Goal: Task Accomplishment & Management: Use online tool/utility

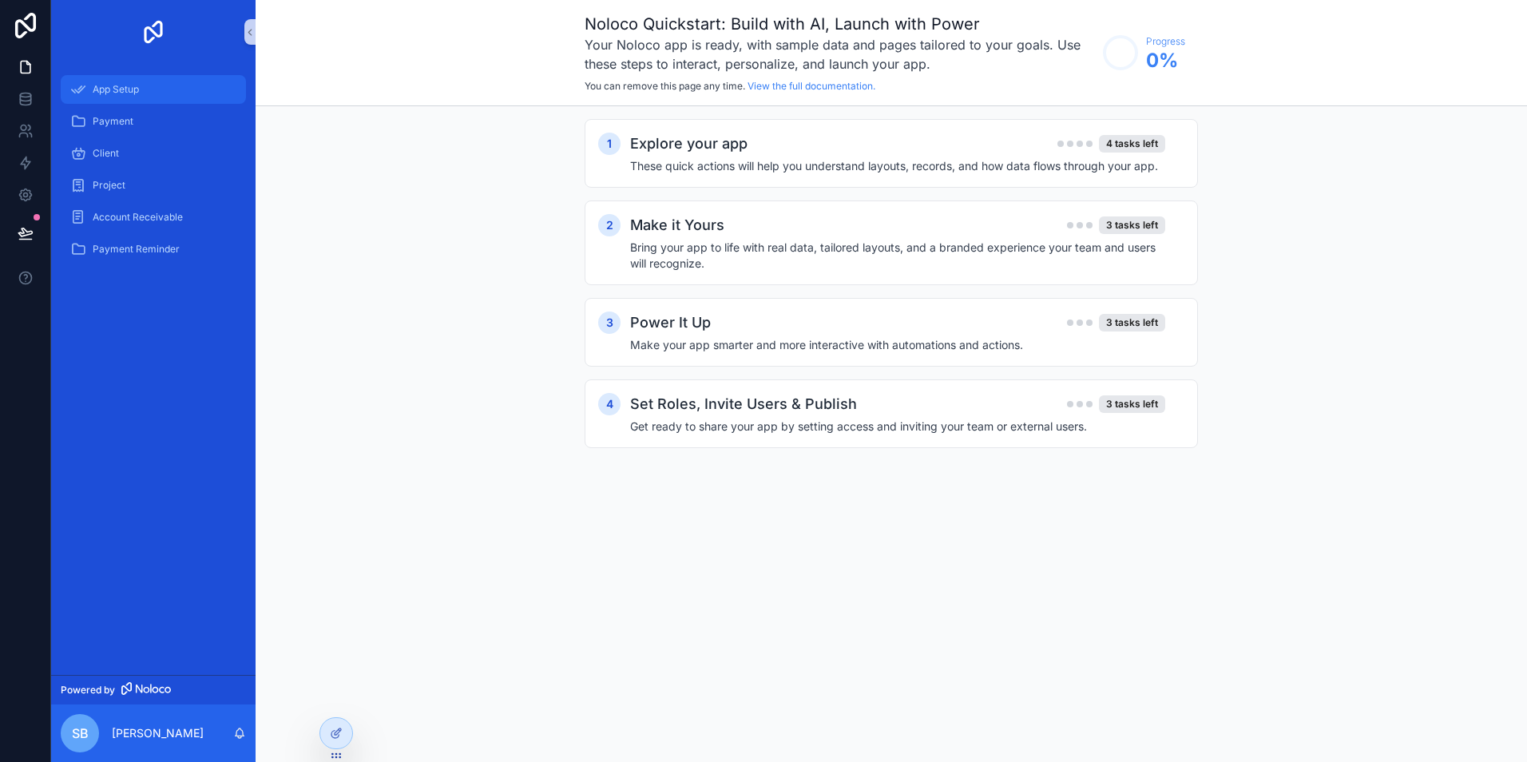
click at [134, 90] on span "App Setup" at bounding box center [116, 89] width 46 height 13
click at [18, 96] on icon at bounding box center [26, 99] width 16 height 16
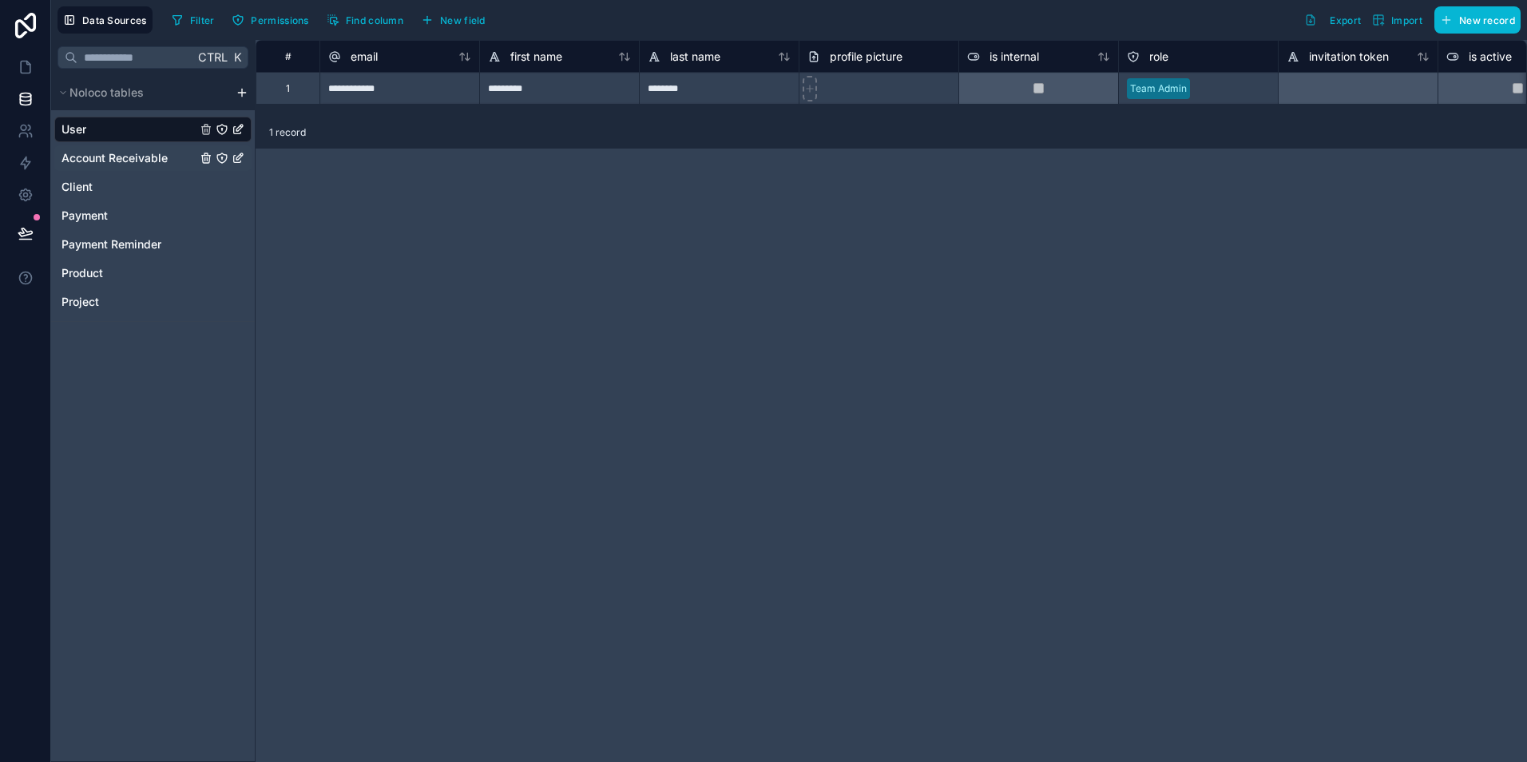
click at [121, 152] on span "Account Receivable" at bounding box center [114, 158] width 106 height 16
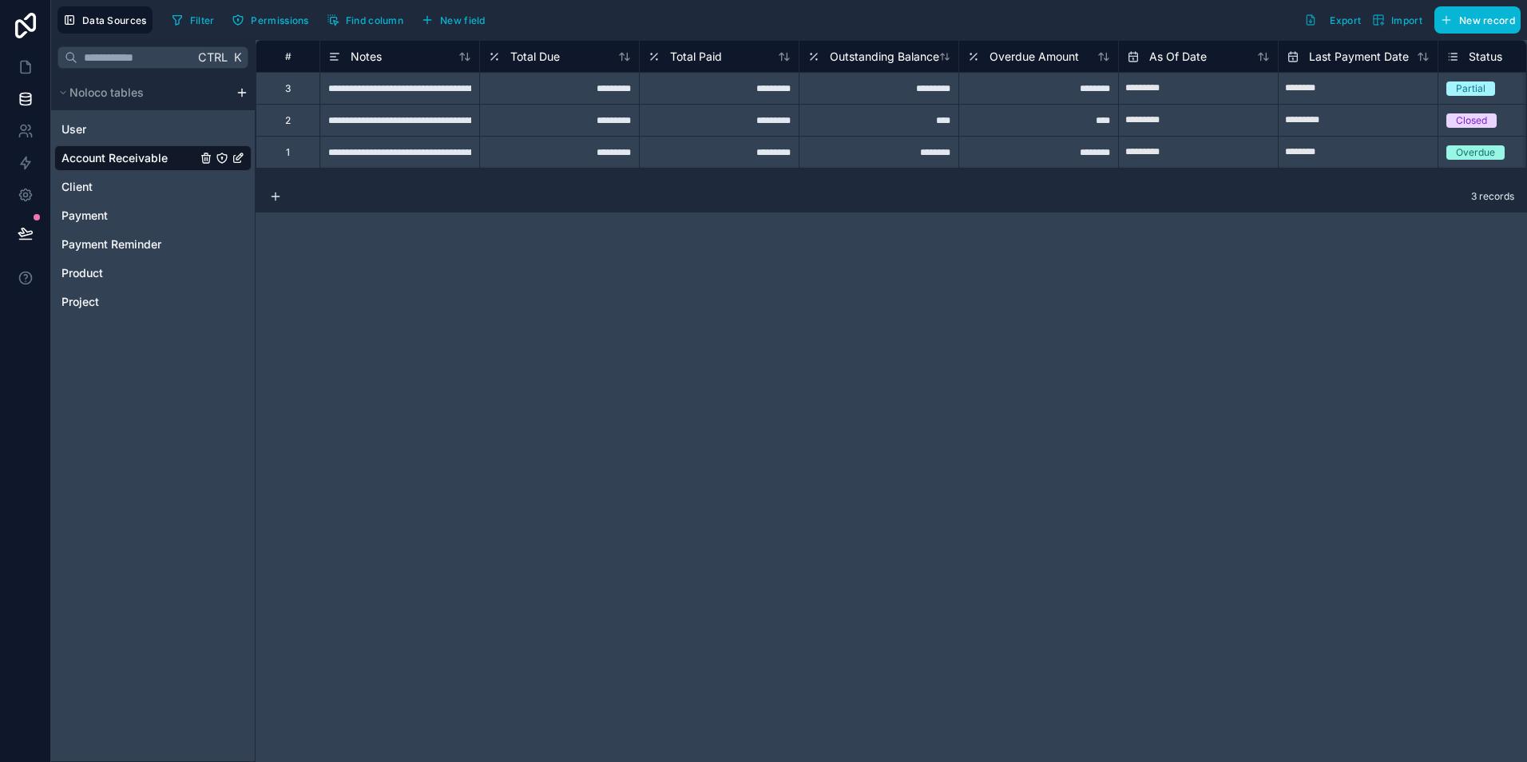
click at [105, 200] on div "User Account Receivable Client Payment Payment Reminder Product Project" at bounding box center [152, 212] width 197 height 204
click at [100, 214] on span "Payment" at bounding box center [84, 216] width 46 height 16
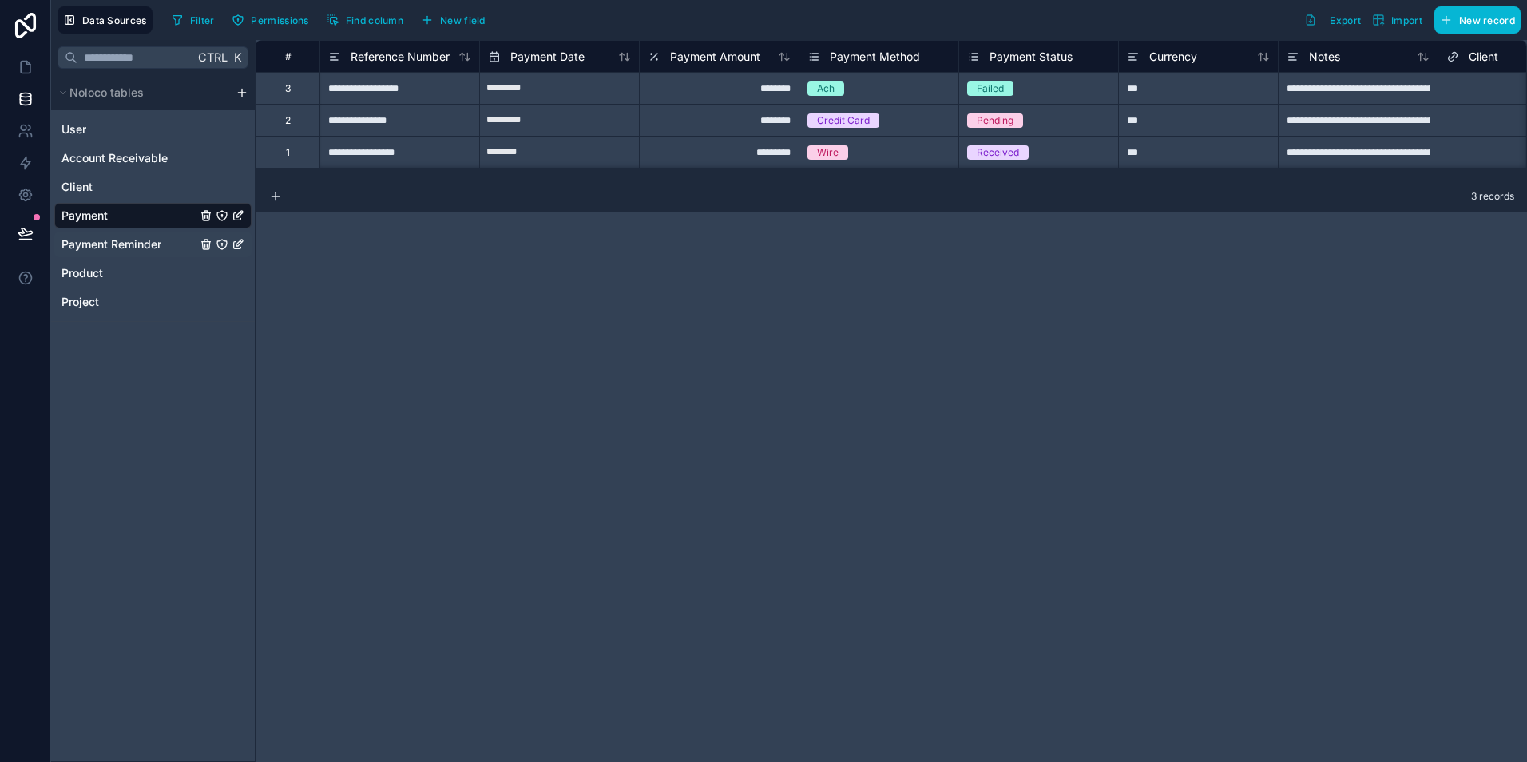
click at [96, 246] on span "Payment Reminder" at bounding box center [111, 244] width 100 height 16
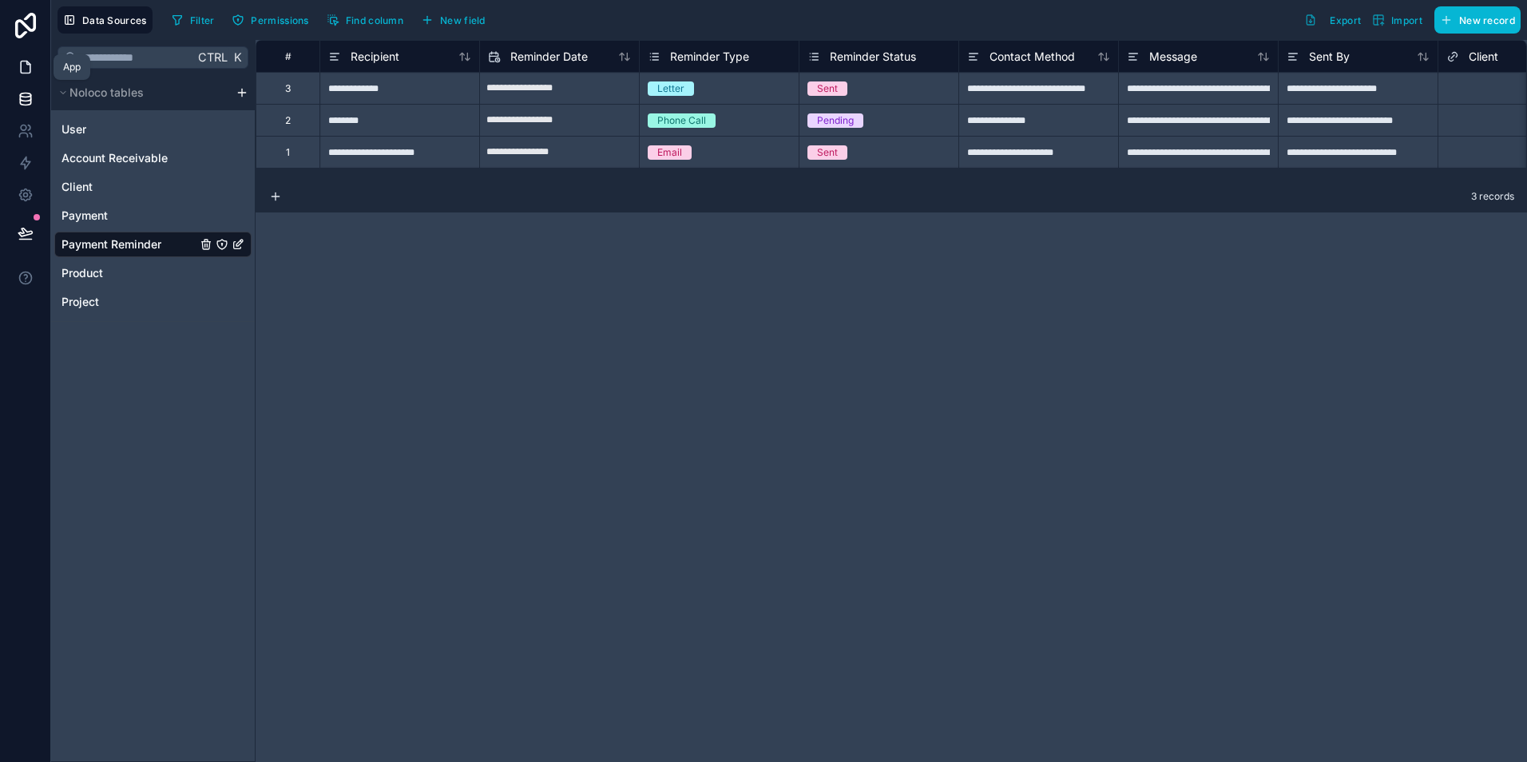
click at [34, 75] on link at bounding box center [25, 67] width 50 height 32
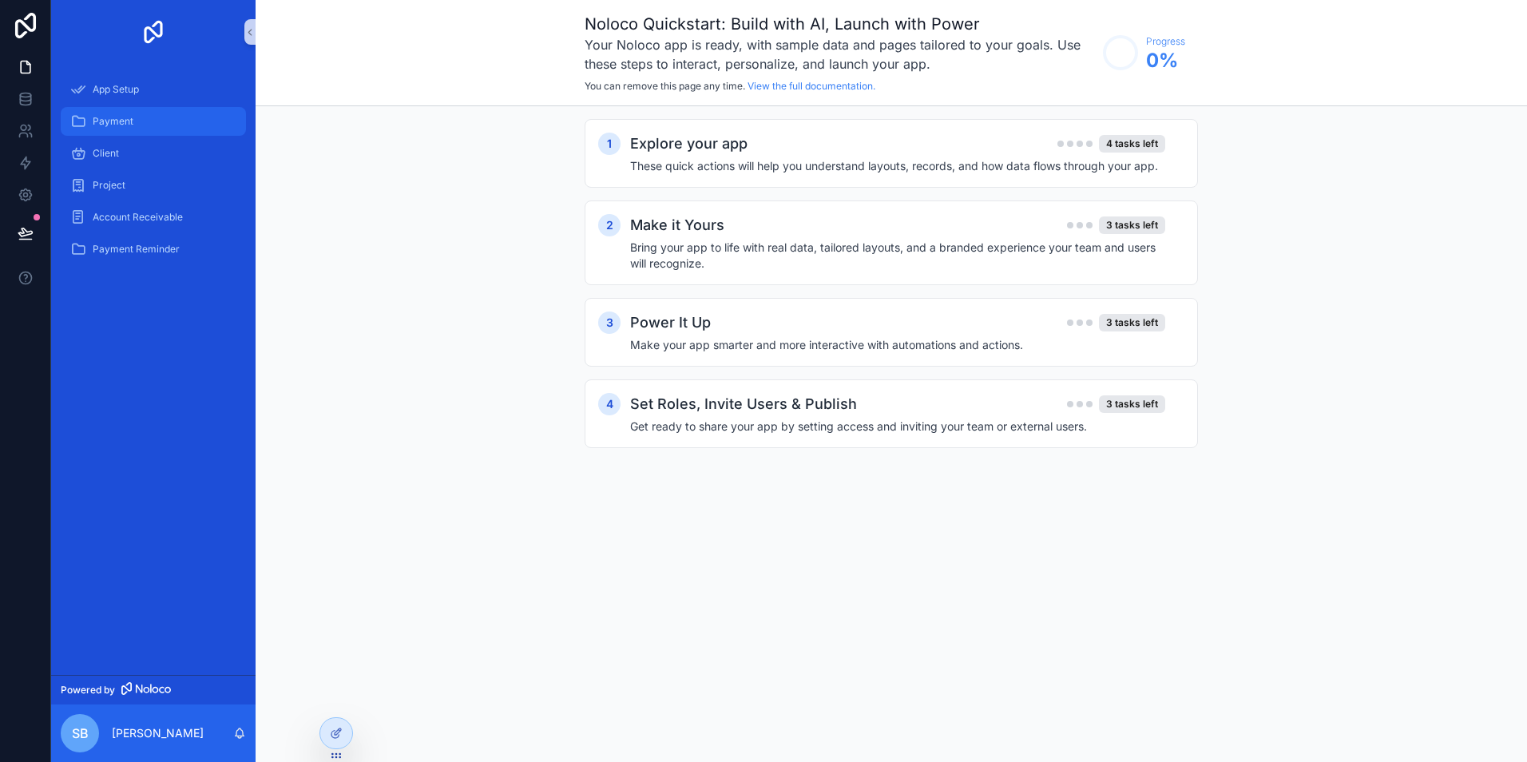
click at [109, 113] on div "Payment" at bounding box center [153, 122] width 166 height 26
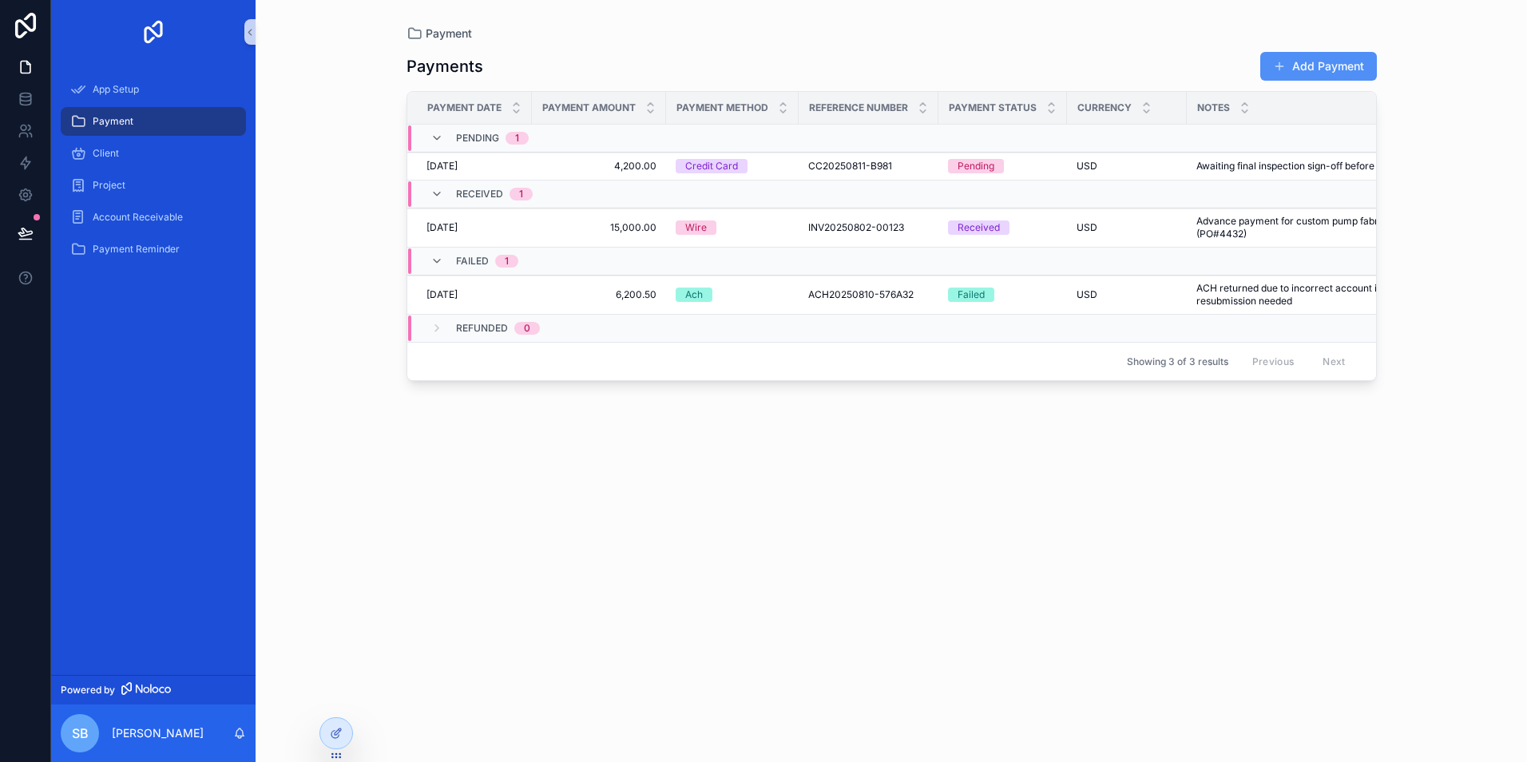
click at [1318, 63] on button "Add Payment" at bounding box center [1318, 66] width 117 height 29
